Goal: Check status: Check status

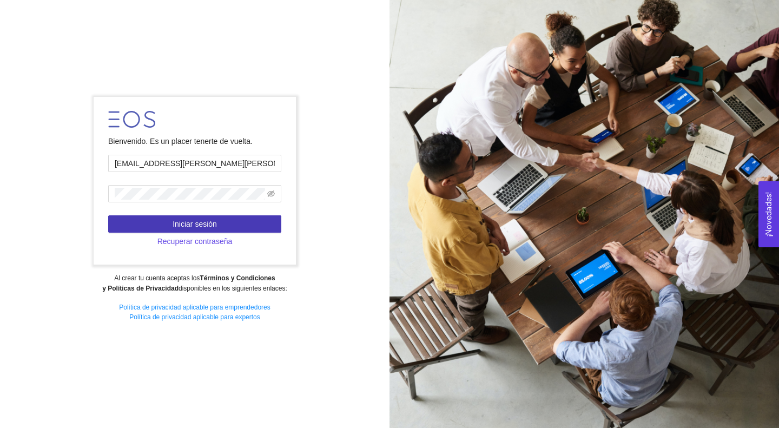
type input "[EMAIL_ADDRESS][PERSON_NAME][PERSON_NAME][DOMAIN_NAME]"
click at [178, 222] on span "Iniciar sesión" at bounding box center [195, 224] width 44 height 12
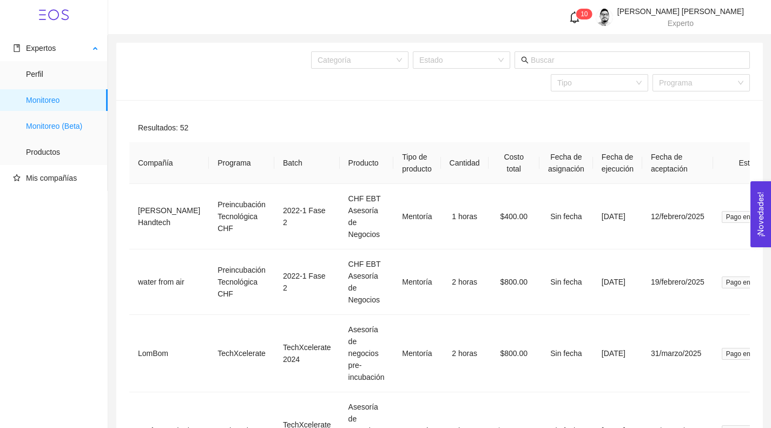
click at [83, 127] on span "Monitoreo (Beta)" at bounding box center [62, 126] width 73 height 22
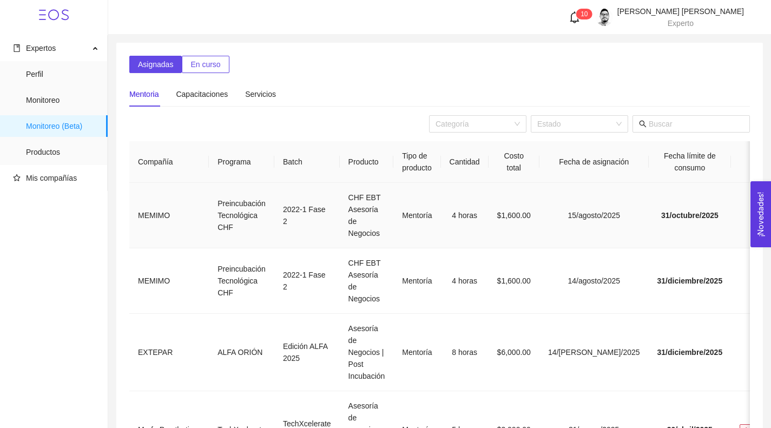
click at [344, 216] on td "CHF EBT Asesoría de Negocios" at bounding box center [367, 215] width 54 height 65
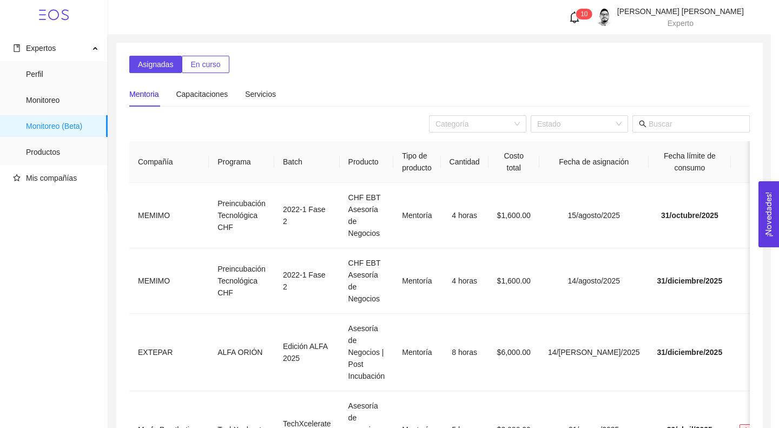
scroll to position [237, 0]
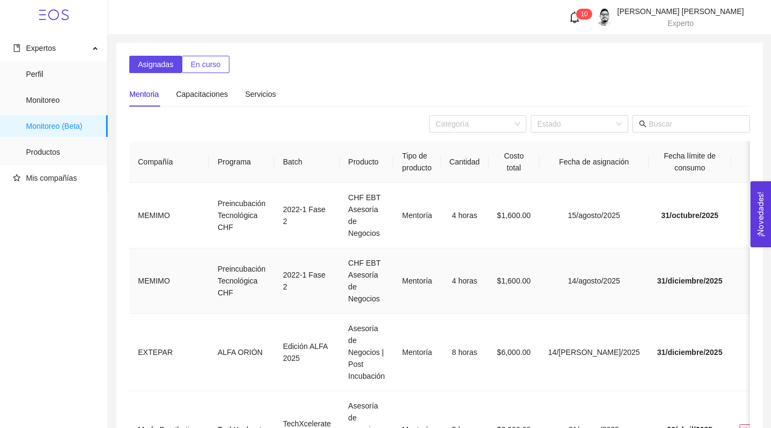
click at [441, 288] on td "4 horas" at bounding box center [465, 280] width 48 height 65
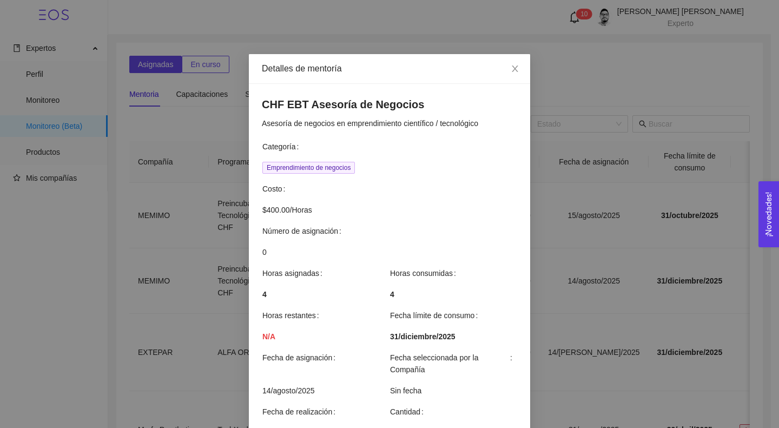
scroll to position [291, 0]
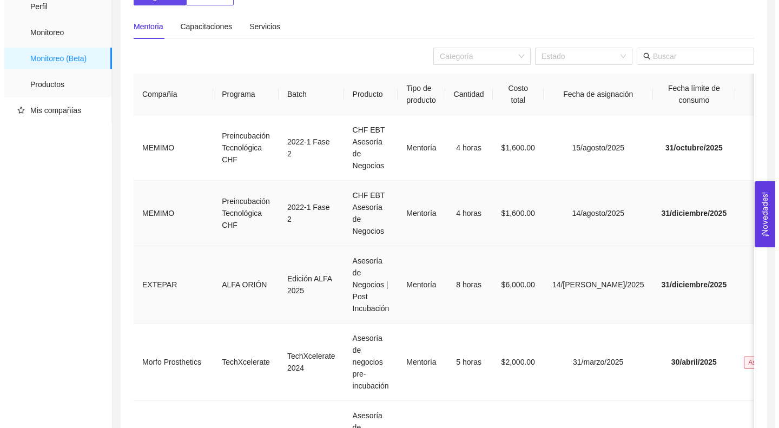
scroll to position [80, 0]
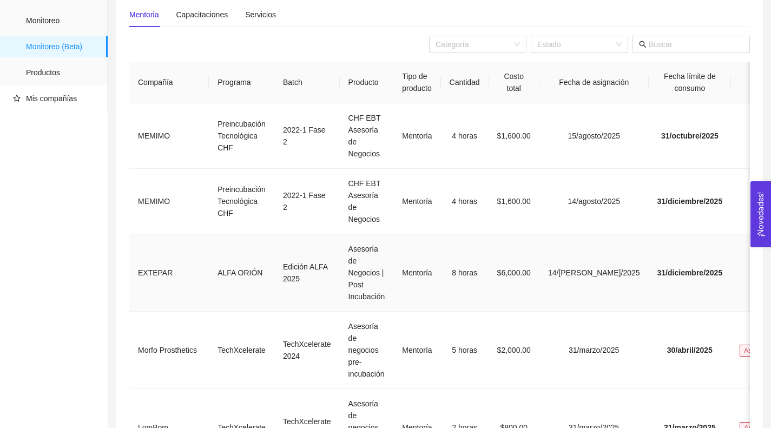
click at [409, 266] on td "Mentoría" at bounding box center [416, 272] width 47 height 77
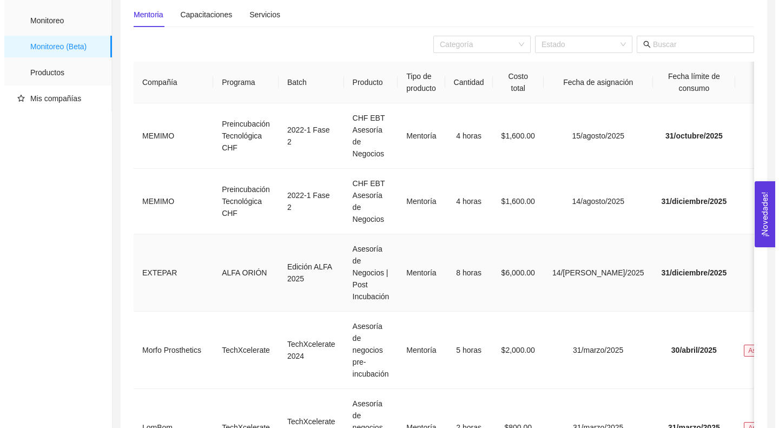
scroll to position [70, 0]
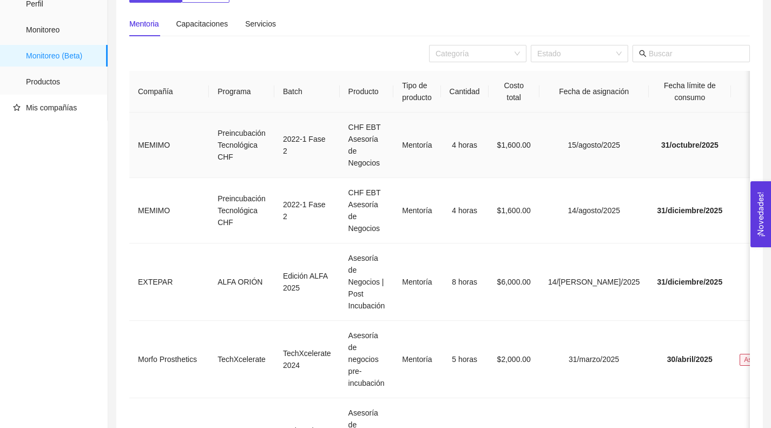
click at [369, 123] on td "CHF EBT Asesoría de Negocios" at bounding box center [367, 145] width 54 height 65
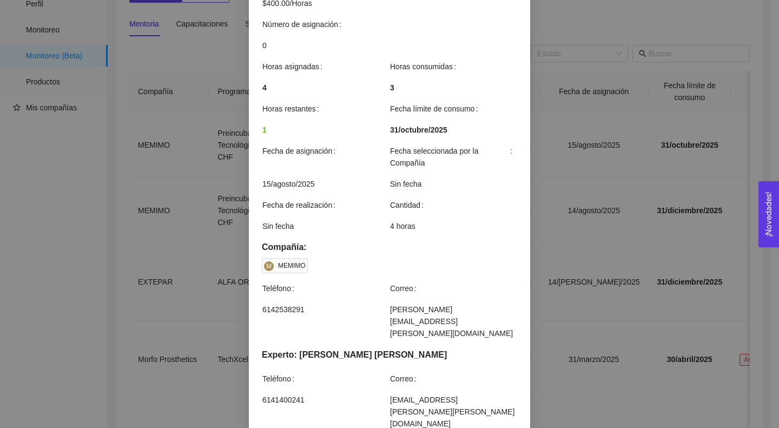
scroll to position [291, 0]
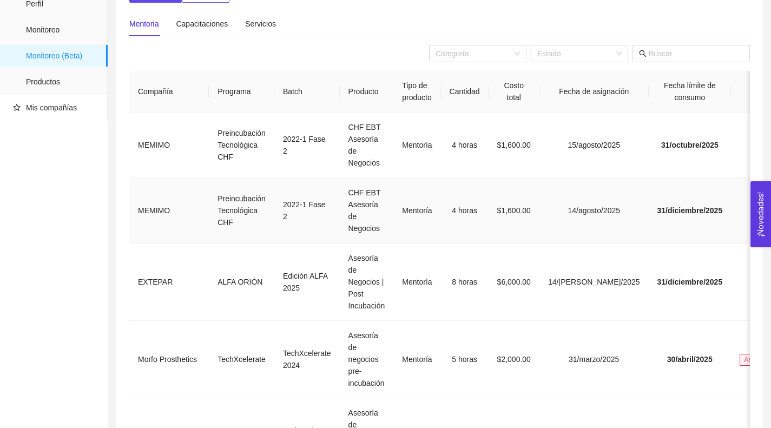
scroll to position [0, 0]
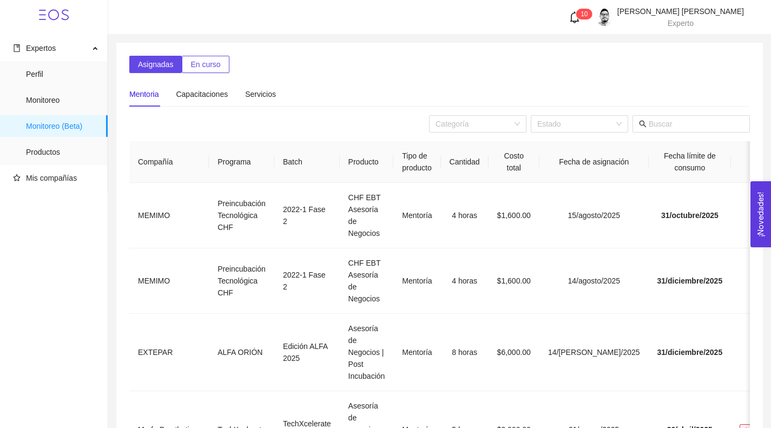
click at [580, 18] on icon "bell" at bounding box center [574, 17] width 12 height 12
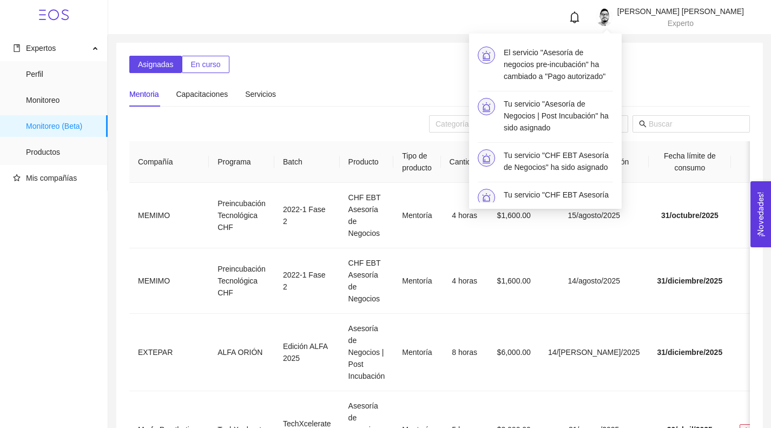
click at [580, 18] on icon "bell" at bounding box center [574, 17] width 12 height 12
